Goal: Transaction & Acquisition: Subscribe to service/newsletter

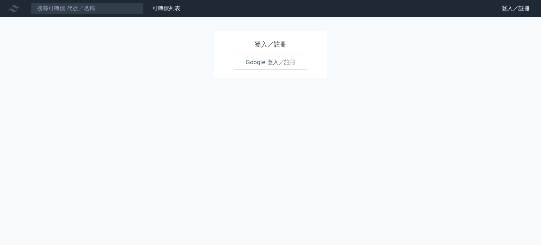
click at [267, 62] on link "Google 登入／註冊" at bounding box center [270, 62] width 73 height 15
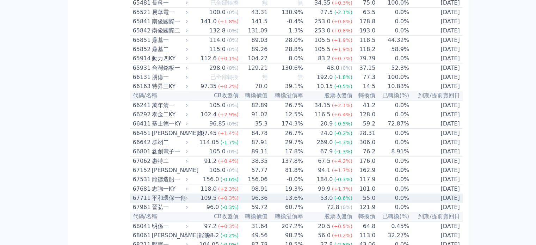
scroll to position [3015, 0]
